Goal: Task Accomplishment & Management: Complete application form

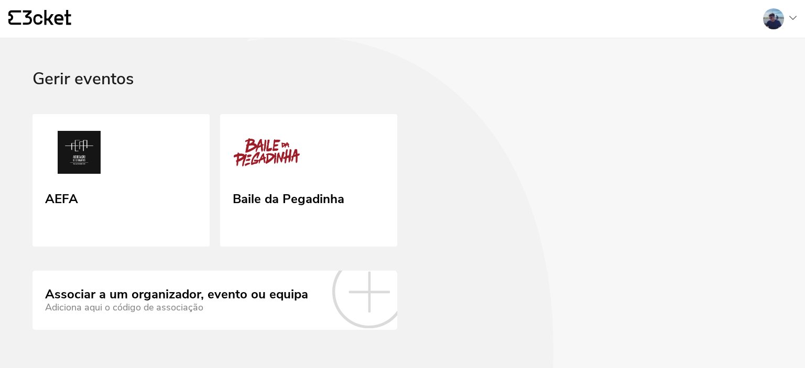
click at [102, 122] on link "AEFA" at bounding box center [120, 180] width 177 height 133
click at [86, 81] on div "Gerir eventos" at bounding box center [402, 92] width 740 height 45
click at [97, 209] on link "AEFA" at bounding box center [121, 181] width 181 height 136
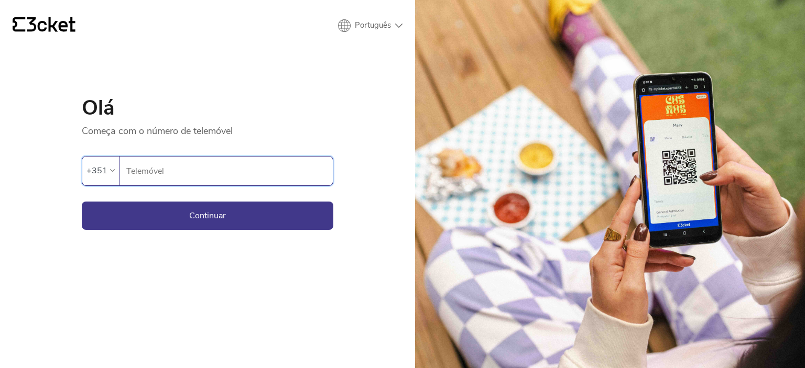
click at [211, 182] on input "Telemóvel" at bounding box center [229, 171] width 207 height 29
type input "915358014"
click at [82, 202] on button "Continuar" at bounding box center [207, 216] width 251 height 28
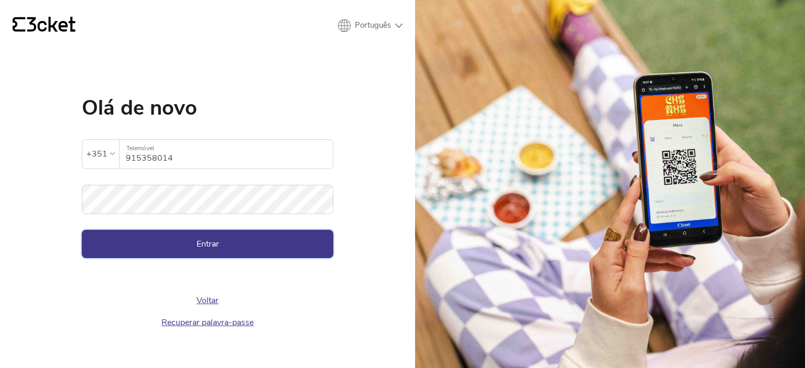
click at [173, 237] on button "Entrar" at bounding box center [207, 244] width 251 height 28
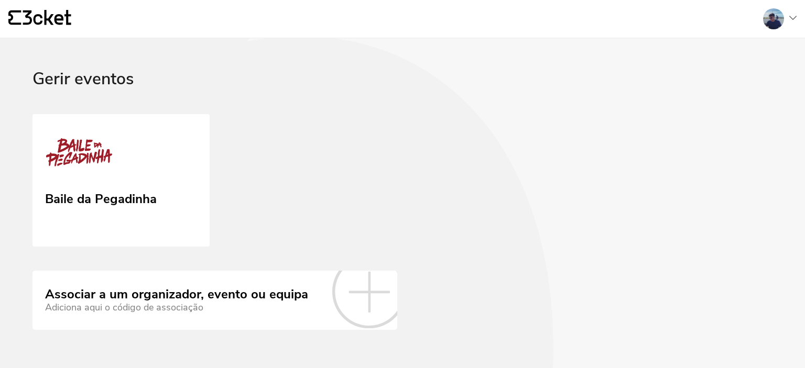
scroll to position [16, 0]
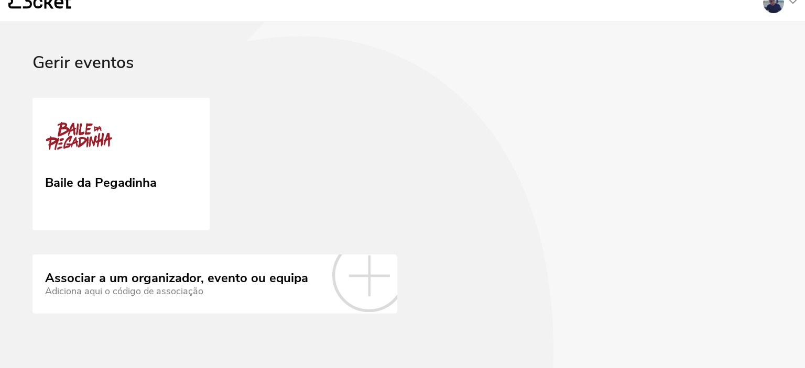
click at [341, 291] on icon at bounding box center [368, 275] width 73 height 73
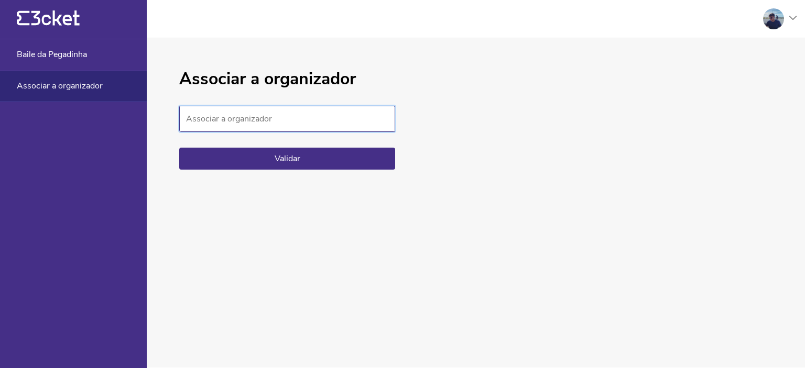
click at [233, 112] on input "Associar a organizador" at bounding box center [287, 119] width 216 height 26
paste input "26955ee11d84417eb825b9d46eac406b"
type input "26955ee11d84417eb825b9d46eac406b"
click at [179, 148] on button "Validar" at bounding box center [287, 159] width 216 height 22
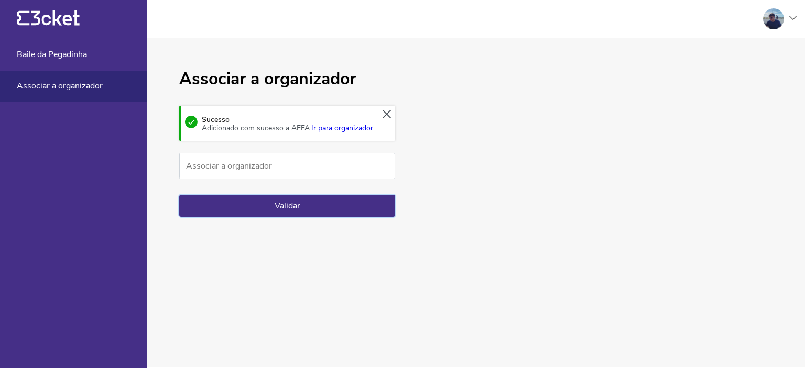
click at [217, 200] on button "Validar" at bounding box center [287, 206] width 216 height 22
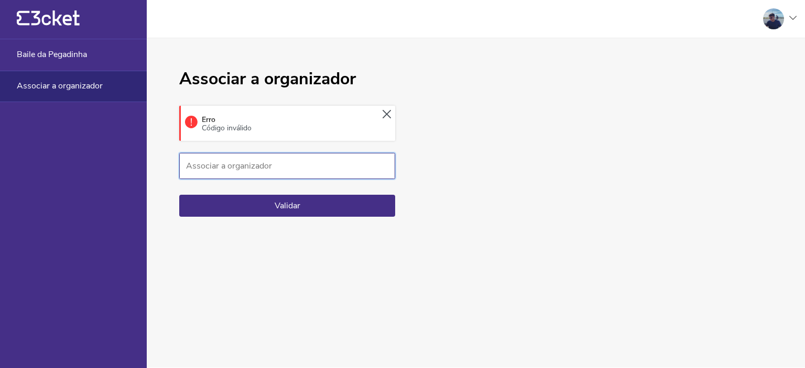
click at [206, 162] on input "Associar a organizador" at bounding box center [287, 166] width 216 height 26
paste input "26955ee11d84417eb825b9d46eac406b"
type input "26955ee11d84417eb825b9d46eac406b"
click at [179, 195] on button "Validar" at bounding box center [287, 206] width 216 height 22
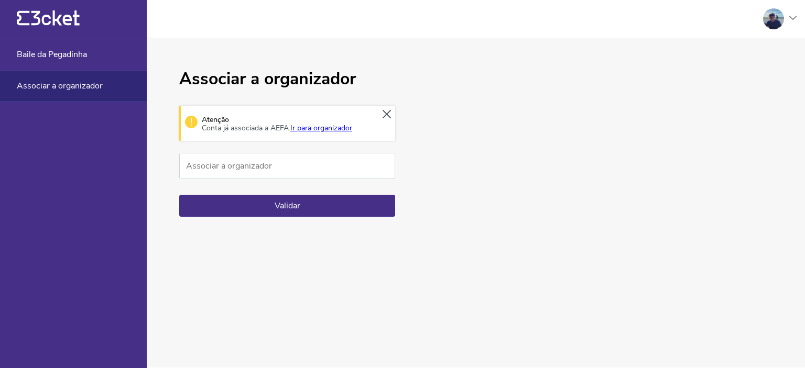
click at [325, 129] on link "Ir para organizador" at bounding box center [321, 128] width 62 height 10
